Goal: Task Accomplishment & Management: Complete application form

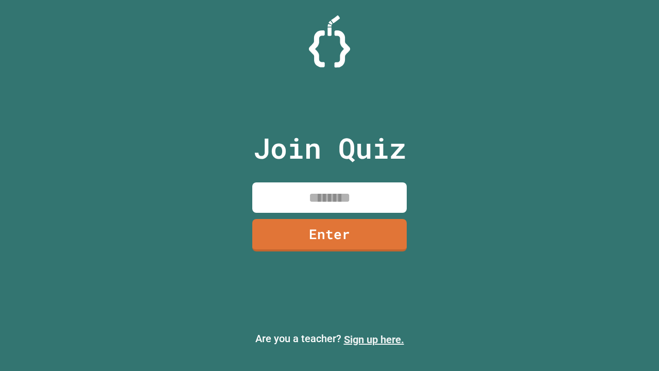
click at [374, 339] on link "Sign up here." at bounding box center [374, 339] width 60 height 12
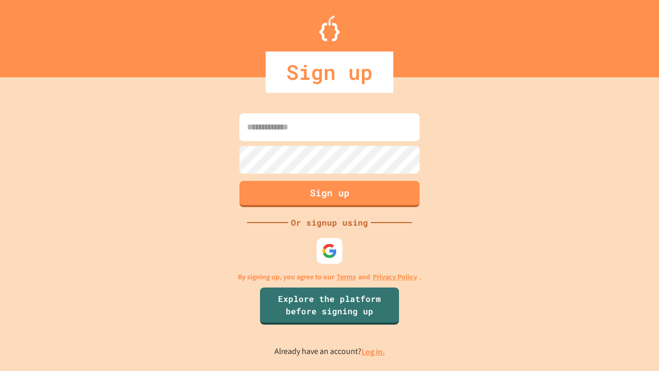
click at [374, 351] on link "Log in." at bounding box center [373, 351] width 24 height 11
